Goal: Transaction & Acquisition: Purchase product/service

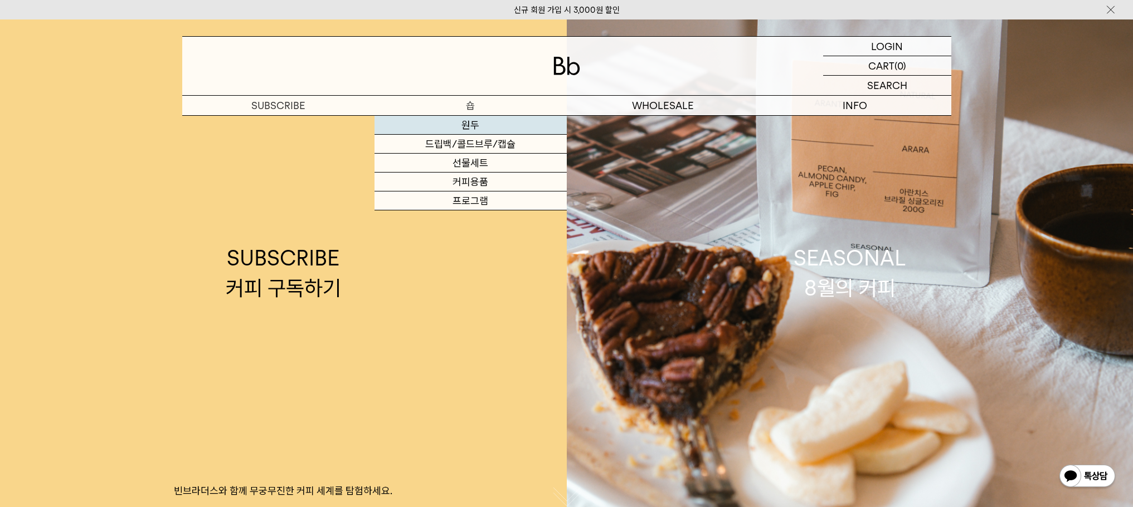
click at [471, 124] on link "원두" at bounding box center [470, 125] width 192 height 19
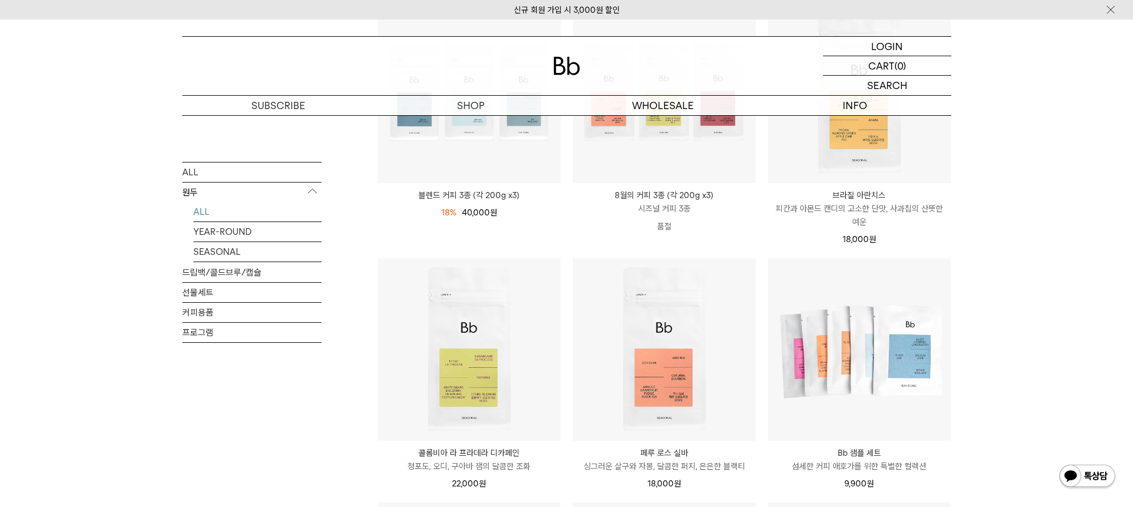
scroll to position [334, 0]
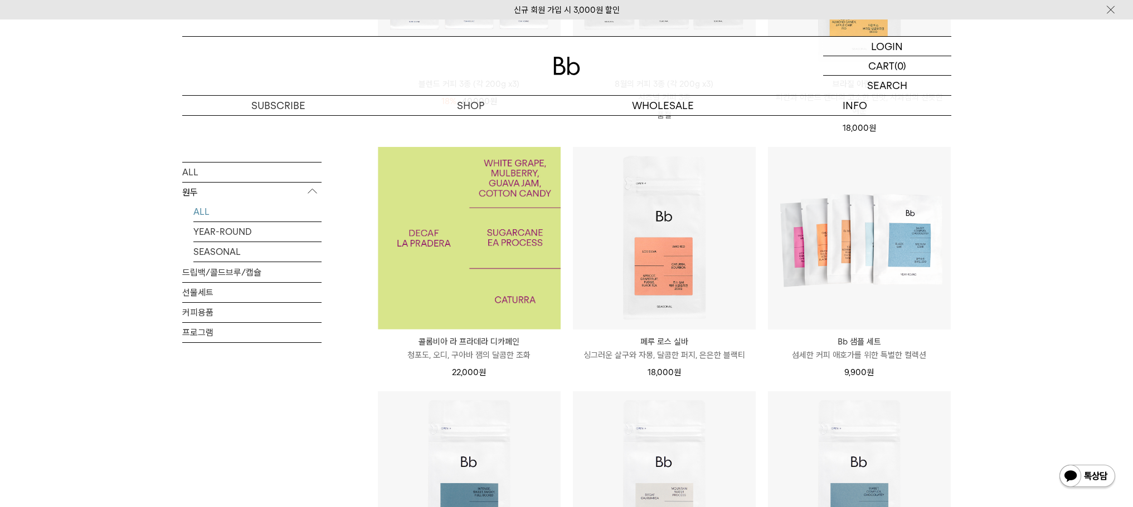
click at [514, 282] on img at bounding box center [469, 238] width 183 height 183
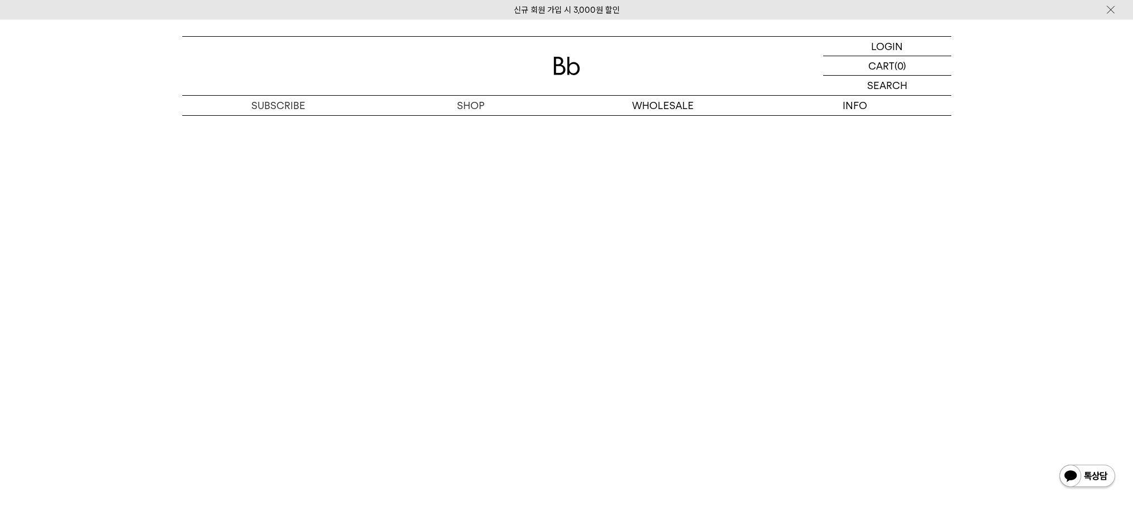
scroll to position [2284, 0]
